Goal: Information Seeking & Learning: Find specific page/section

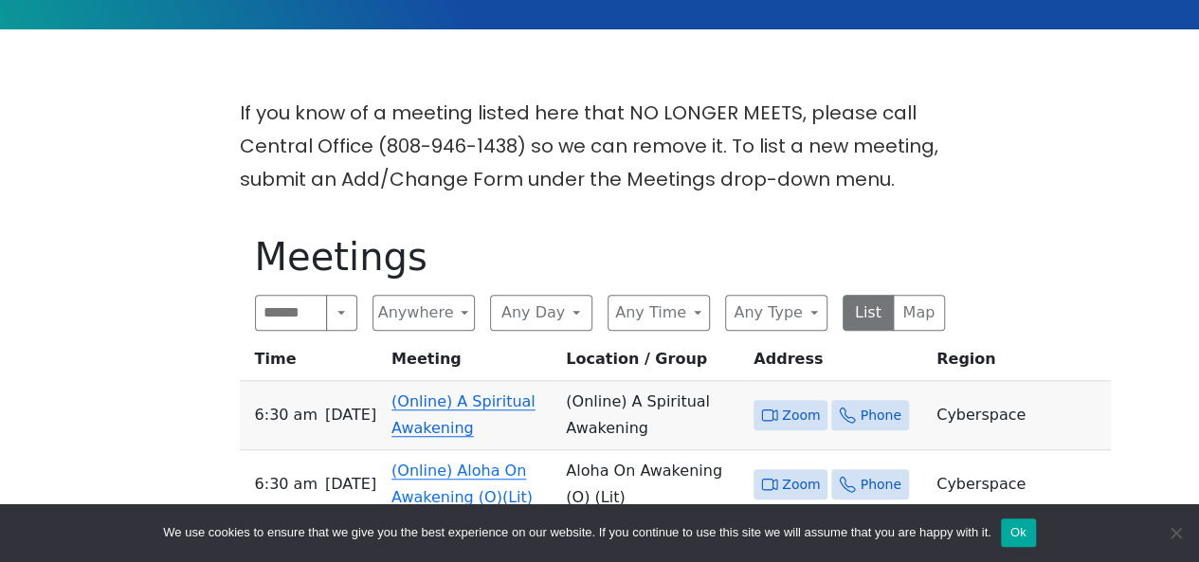
scroll to position [569, 0]
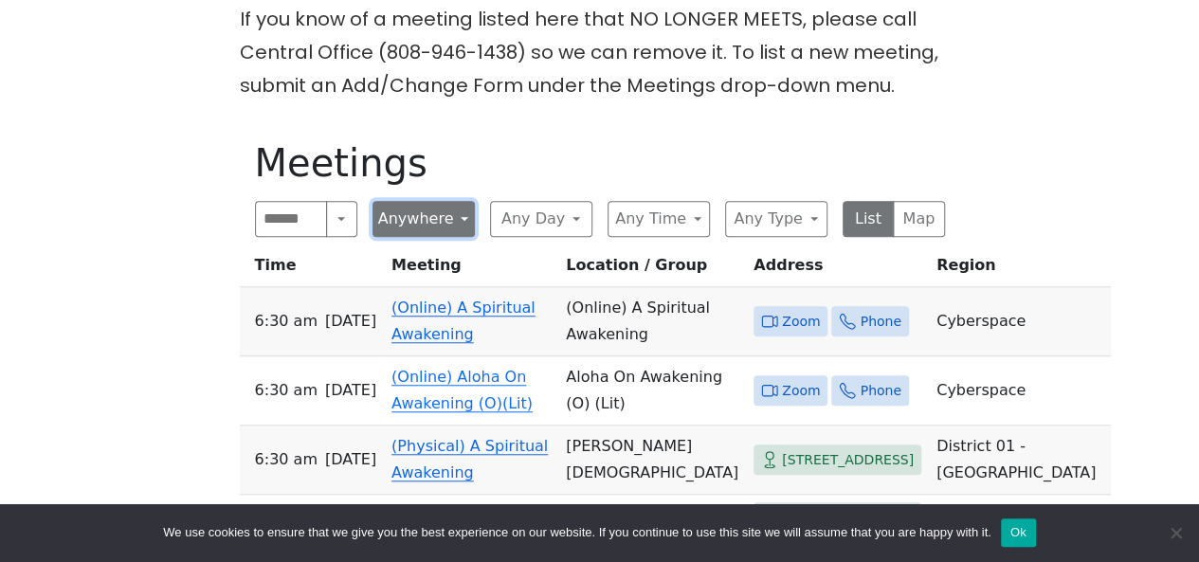
click at [462, 201] on button "Anywhere" at bounding box center [423, 219] width 102 height 36
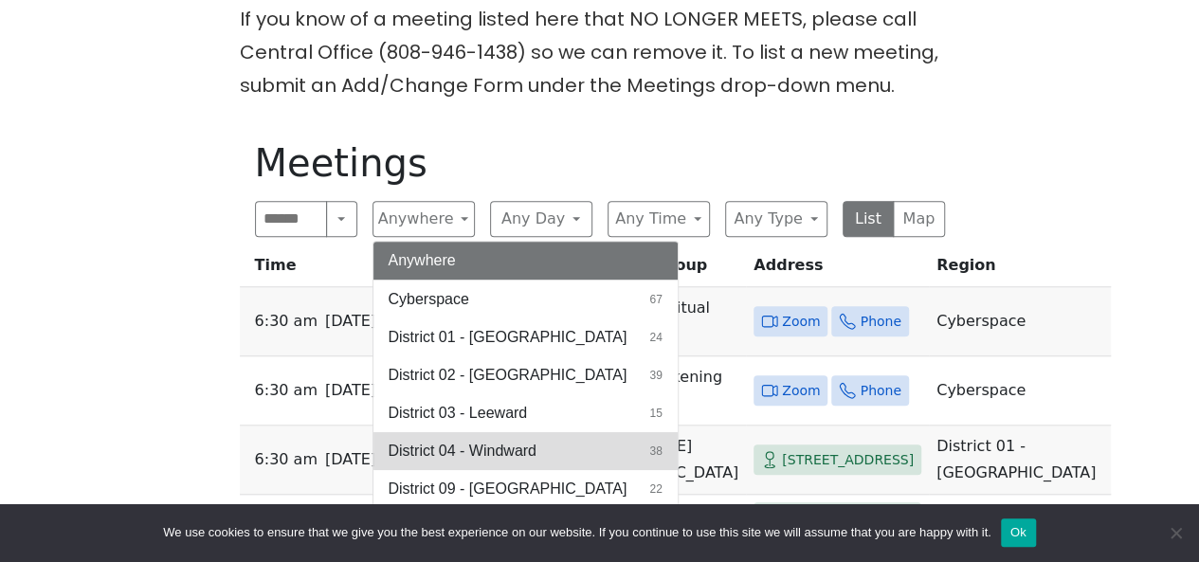
click at [466, 440] on span "District 04 - Windward" at bounding box center [462, 451] width 148 height 23
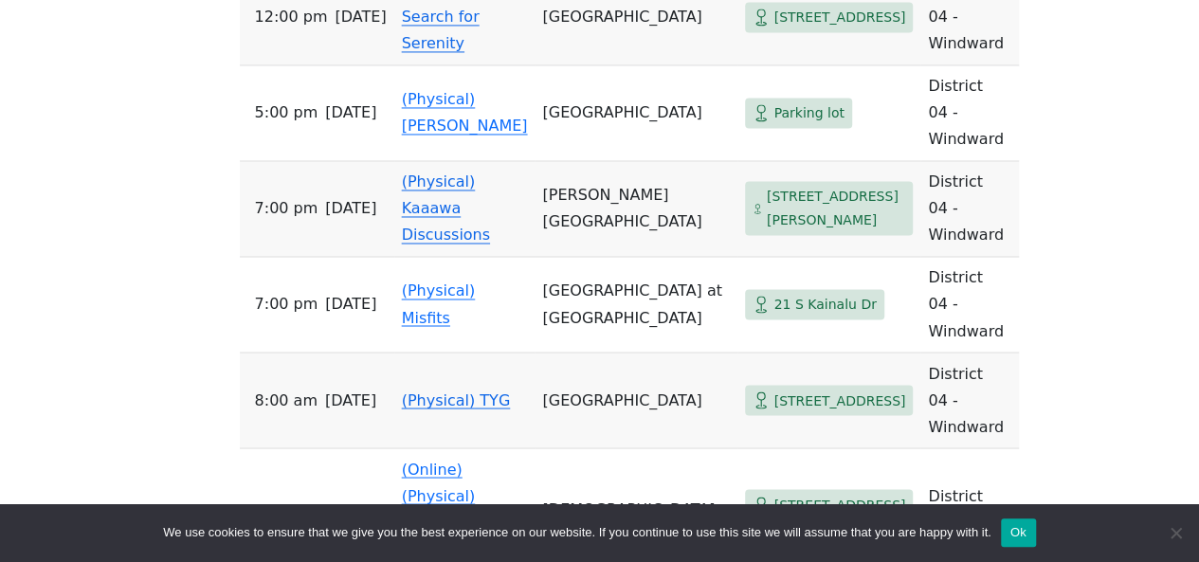
scroll to position [1516, 0]
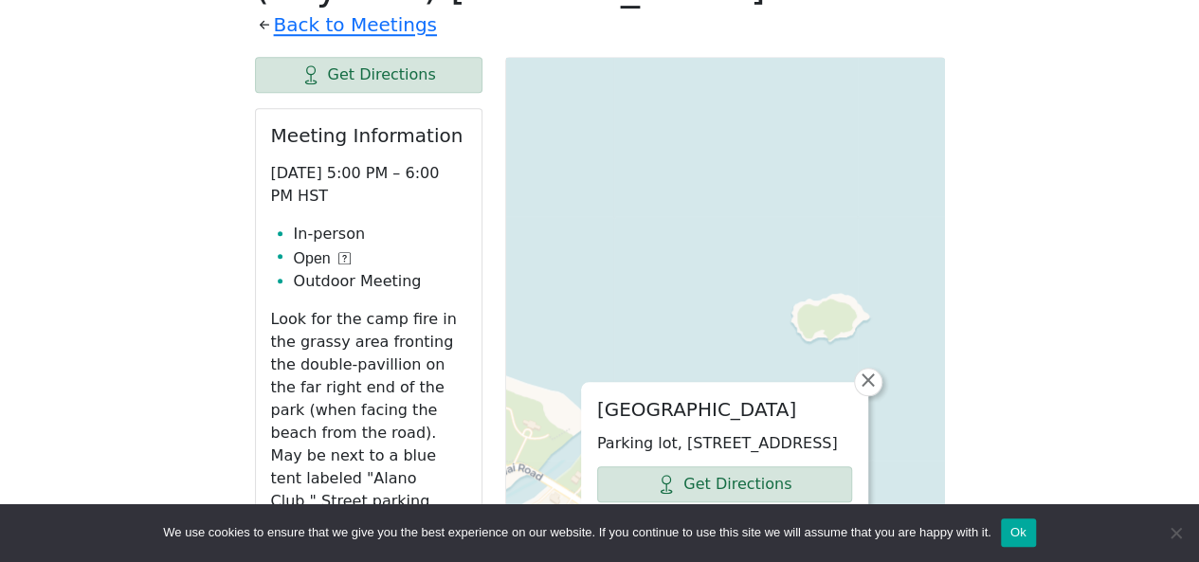
scroll to position [840, 0]
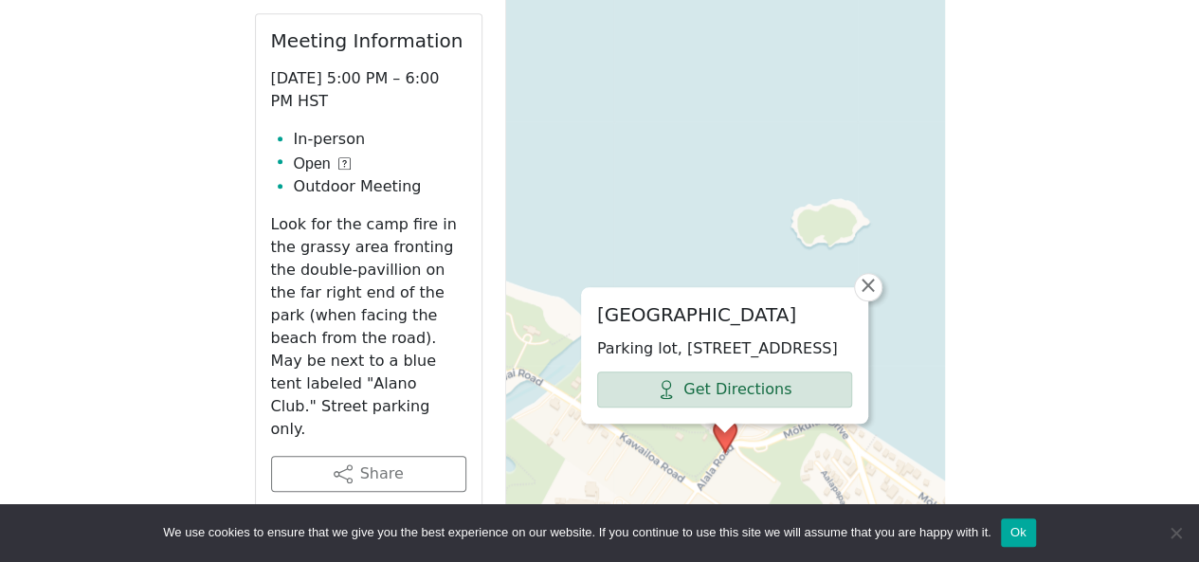
click at [587, 435] on div "[GEOGRAPHIC_DATA], [STREET_ADDRESS] Get Directions × Leaflet | © OpenStreetMap …" at bounding box center [725, 436] width 440 height 948
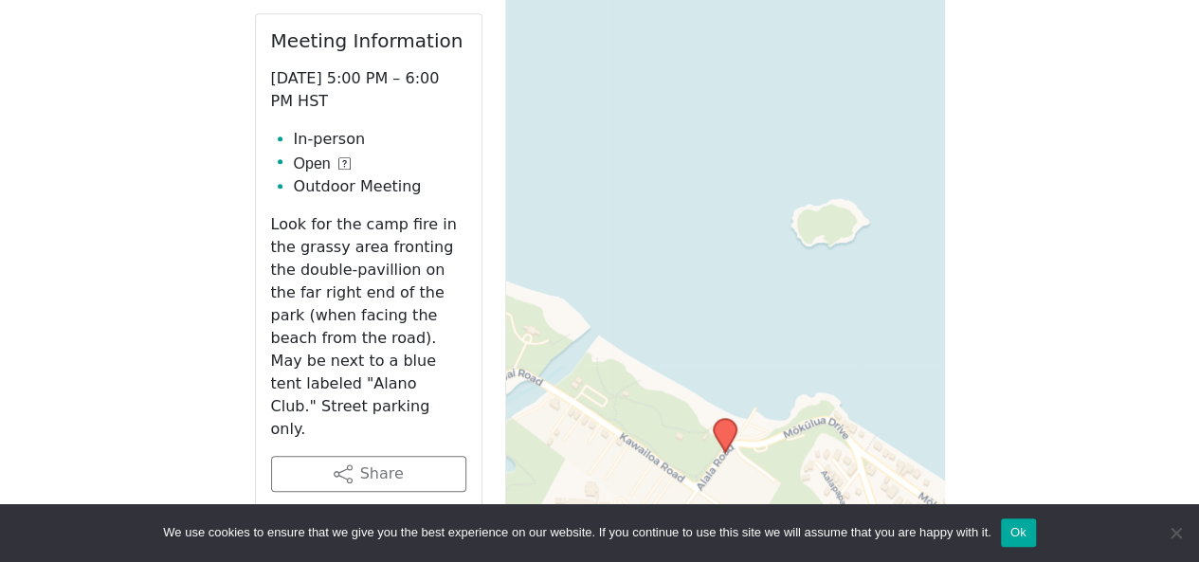
click at [636, 419] on div "Leaflet | © OpenStreetMap contributors © CARTO" at bounding box center [725, 436] width 440 height 948
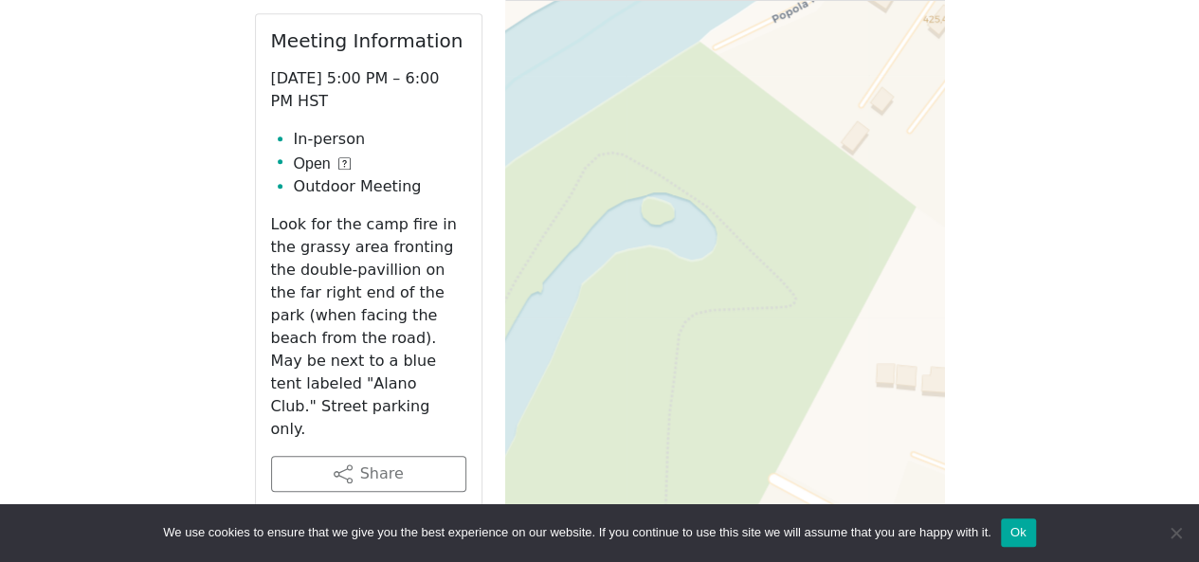
drag, startPoint x: 612, startPoint y: 437, endPoint x: 1172, endPoint y: 202, distance: 607.3
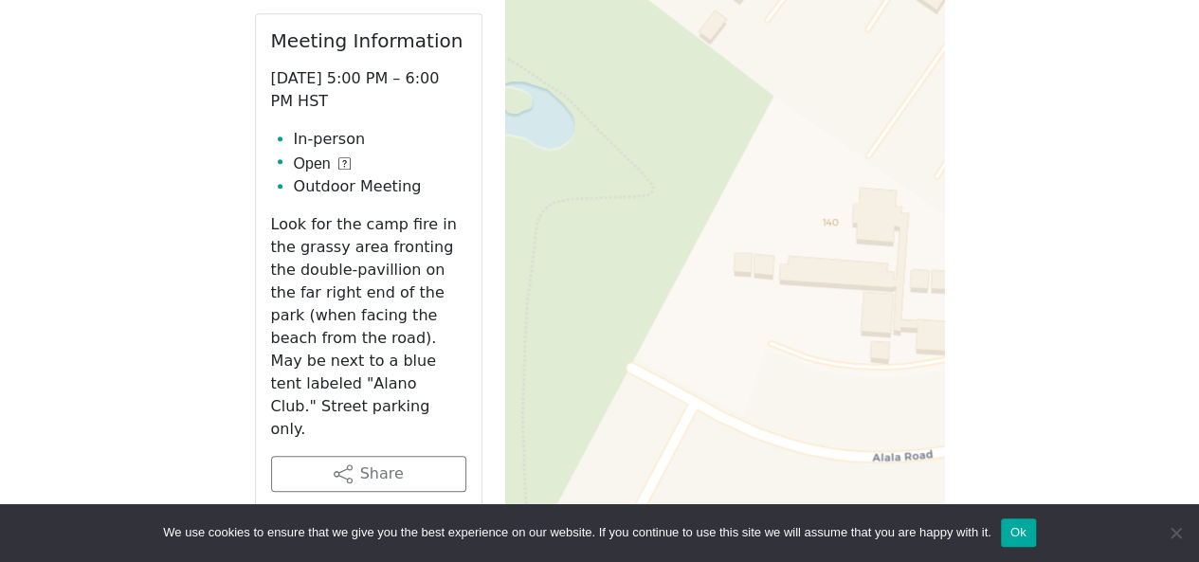
drag, startPoint x: 710, startPoint y: 363, endPoint x: 605, endPoint y: 240, distance: 161.4
click at [566, 252] on div "Leaflet | © OpenStreetMap contributors © CARTO" at bounding box center [725, 436] width 440 height 948
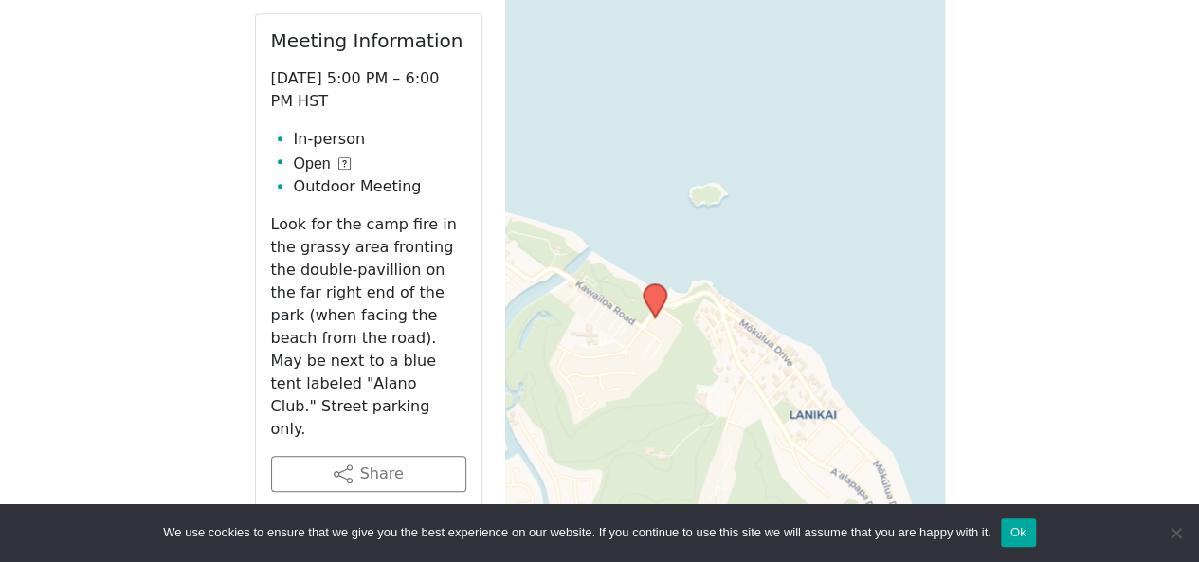
drag, startPoint x: 707, startPoint y: 257, endPoint x: 637, endPoint y: 327, distance: 99.2
click at [637, 327] on div "Leaflet | © OpenStreetMap contributors © CARTO" at bounding box center [725, 436] width 440 height 948
